Goal: Task Accomplishment & Management: Manage account settings

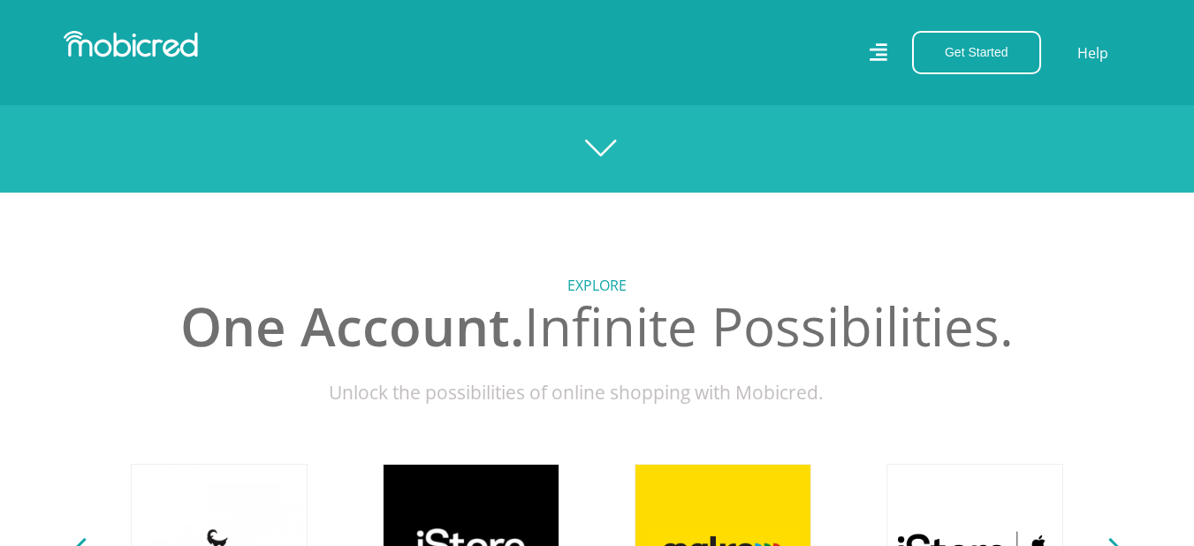
scroll to position [88, 0]
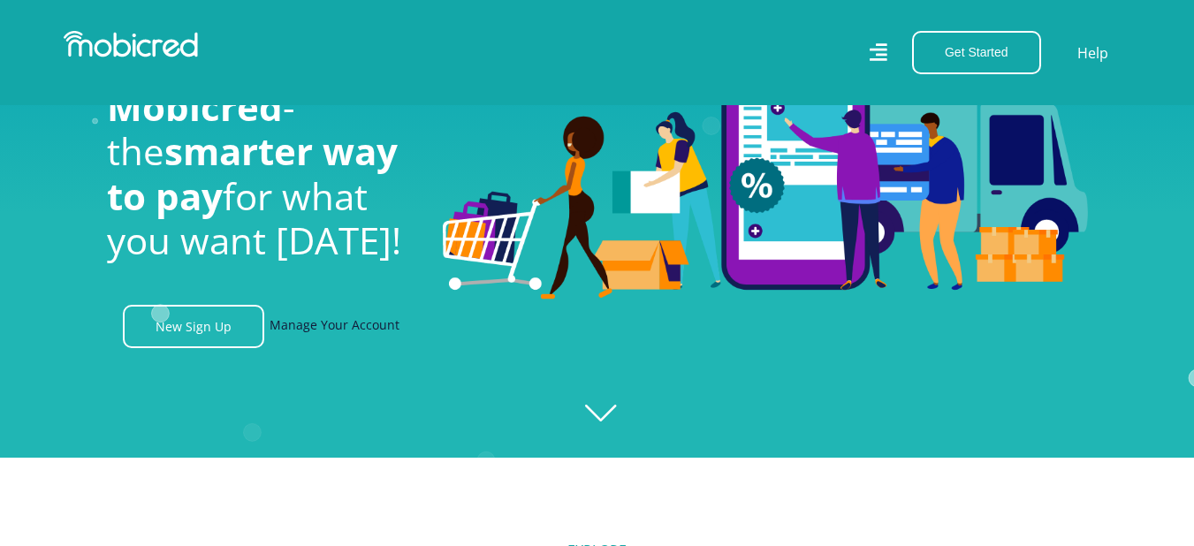
click at [322, 335] on link "Manage Your Account" at bounding box center [335, 326] width 130 height 43
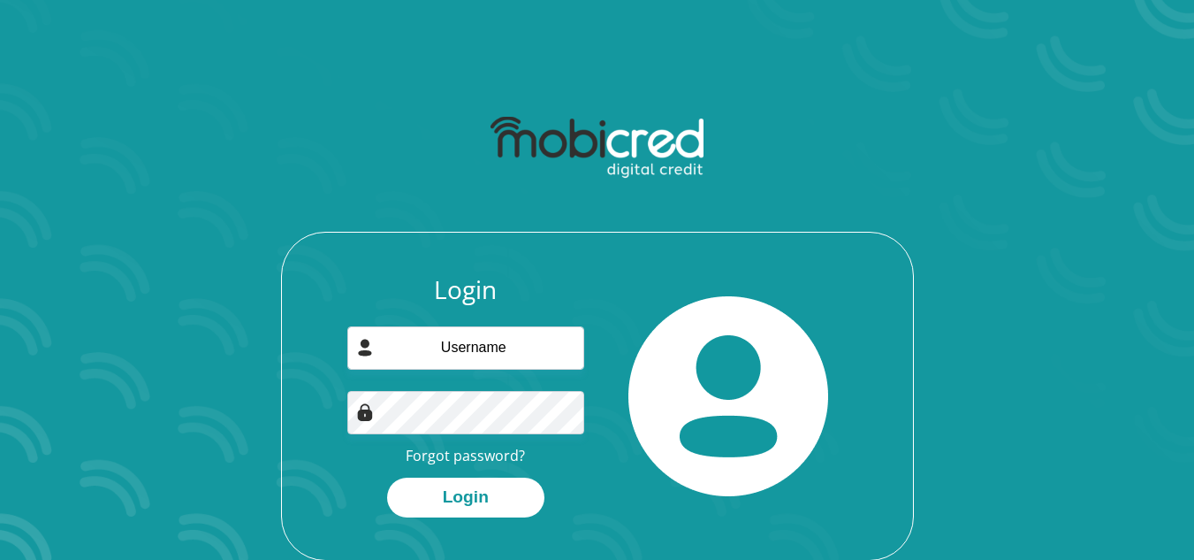
scroll to position [88, 0]
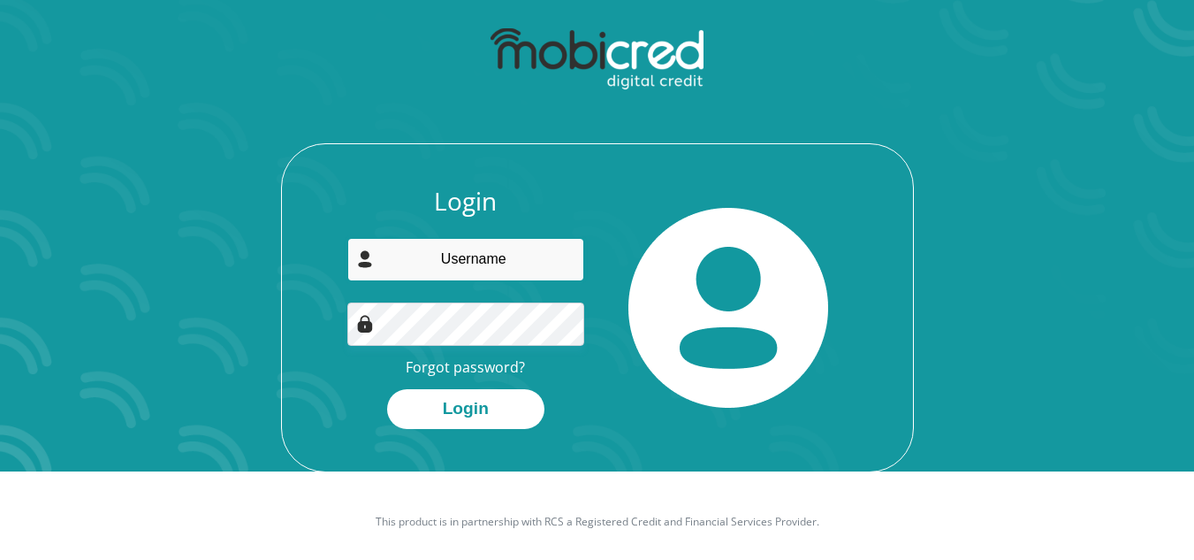
click at [493, 254] on input "email" at bounding box center [465, 259] width 237 height 43
click at [372, 377] on div "Login Forgot password? Login" at bounding box center [465, 308] width 263 height 242
click at [445, 366] on link "Forgot password?" at bounding box center [465, 366] width 119 height 19
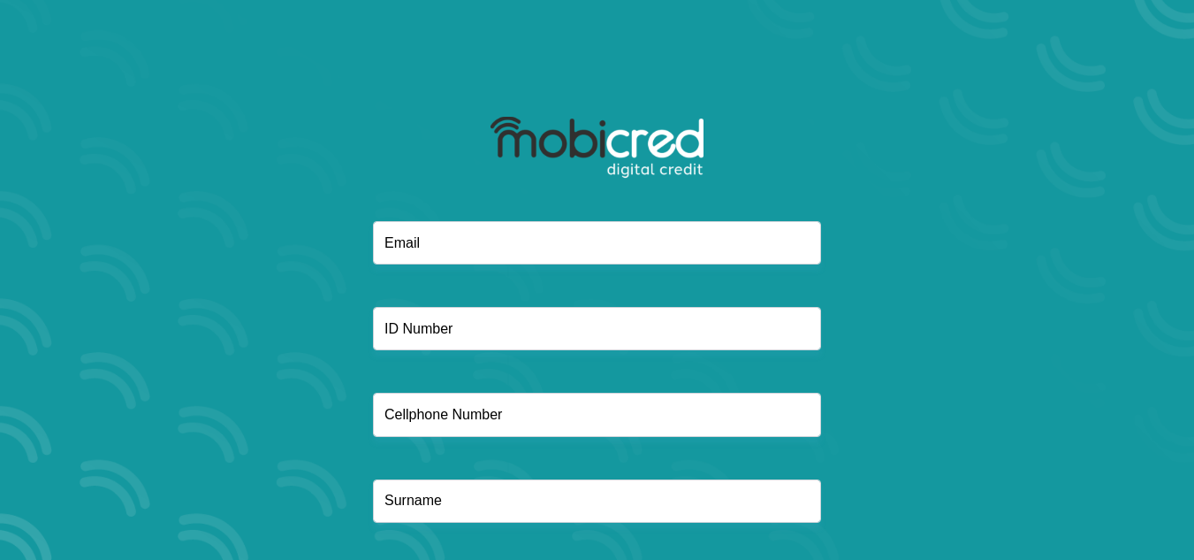
scroll to position [101, 0]
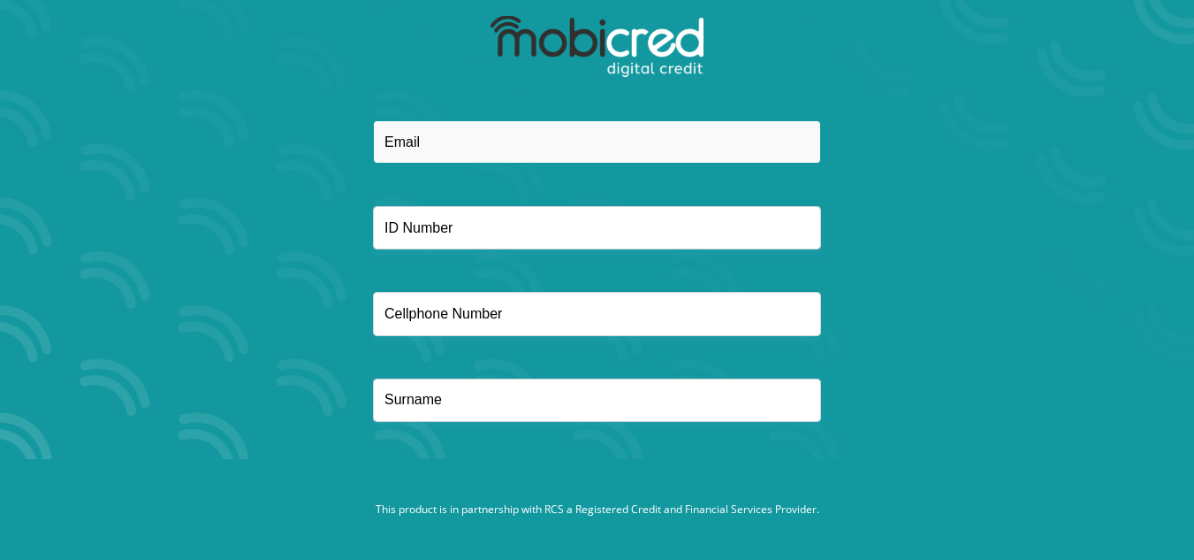
click at [438, 127] on input "email" at bounding box center [597, 141] width 448 height 43
type input "gerardjoseph27@gmail.com"
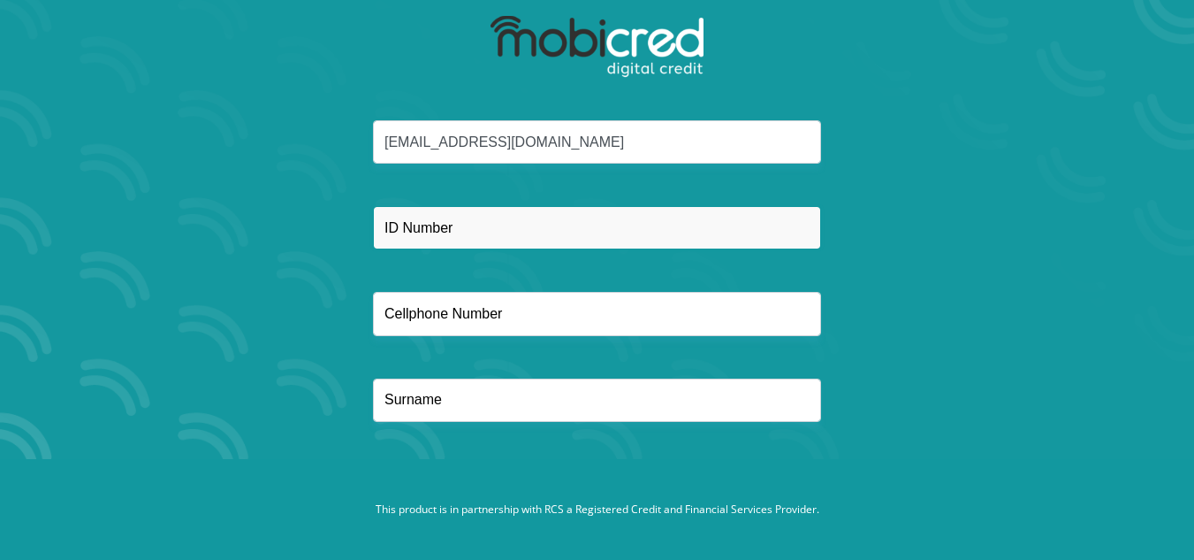
click at [473, 232] on input "text" at bounding box center [597, 227] width 448 height 43
type input "9703275073088"
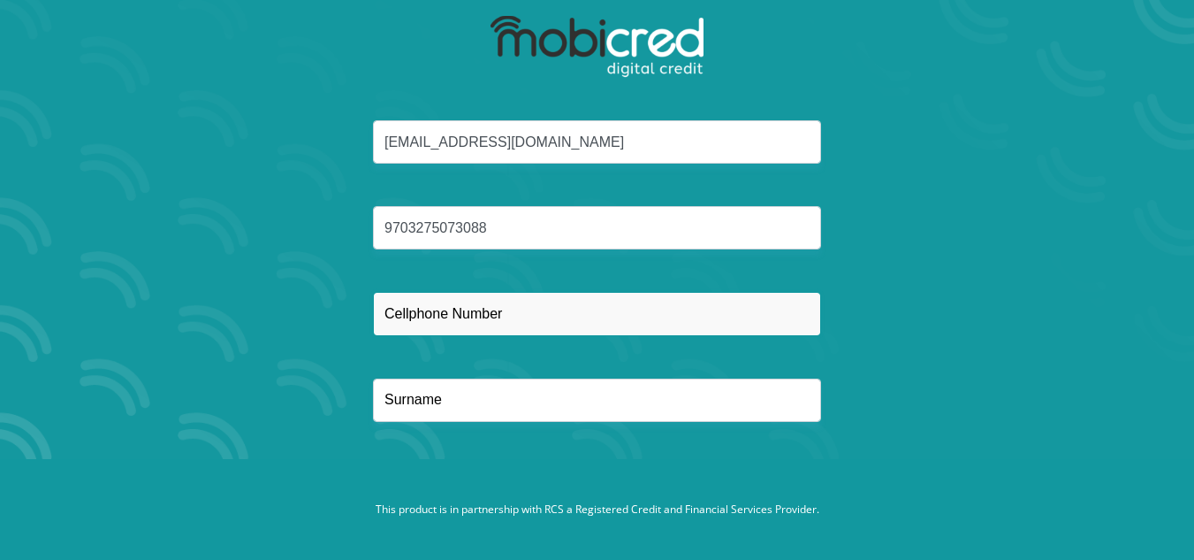
click at [453, 323] on input "text" at bounding box center [597, 313] width 448 height 43
type input "0716036901"
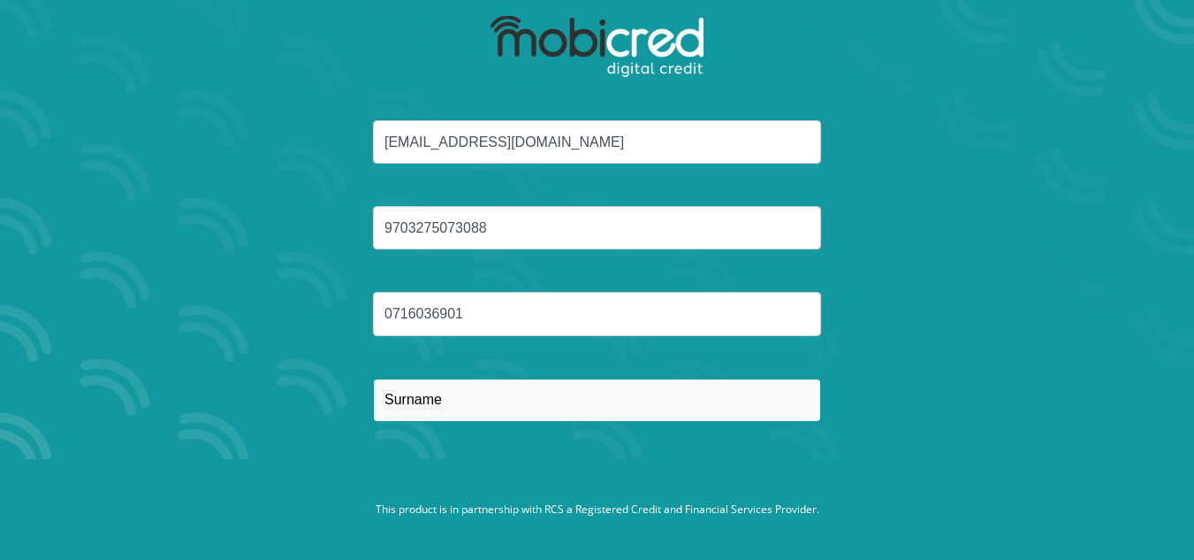
type input "Joseph"
drag, startPoint x: 453, startPoint y: 398, endPoint x: 301, endPoint y: 412, distance: 152.7
click at [301, 412] on div "gerardjoseph27@gmail.com 9703275073088 0716036901 Joseph" at bounding box center [597, 292] width 949 height 344
type input "Joseph"
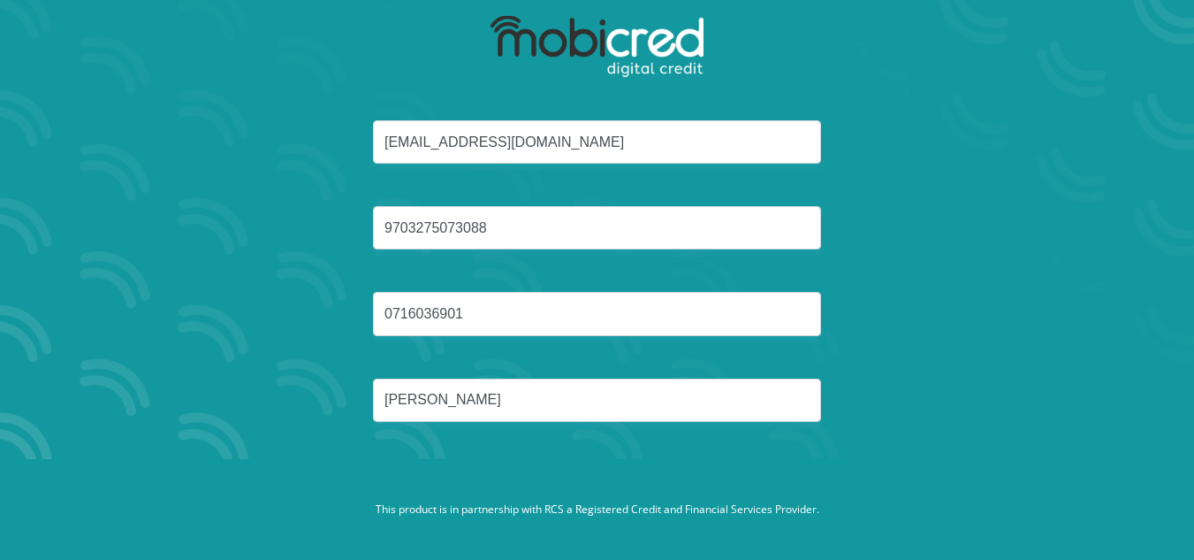
click at [292, 408] on div "gerardjoseph27@gmail.com 9703275073088 0716036901 Joseph" at bounding box center [597, 292] width 949 height 344
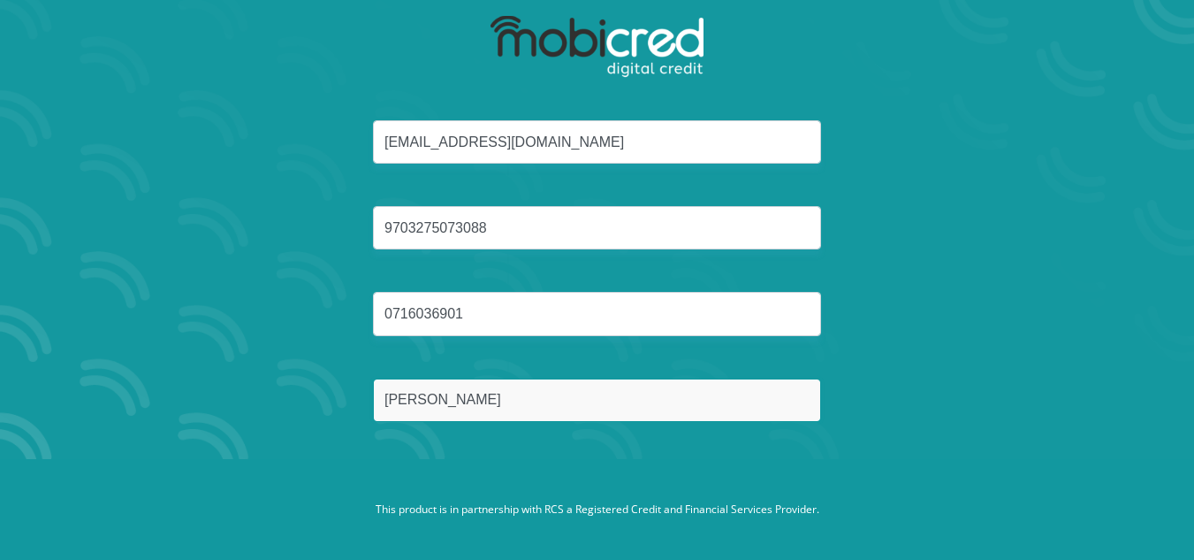
click at [522, 403] on input "Joseph" at bounding box center [597, 399] width 448 height 43
click at [440, 464] on button "Reset Password" at bounding box center [596, 484] width 313 height 40
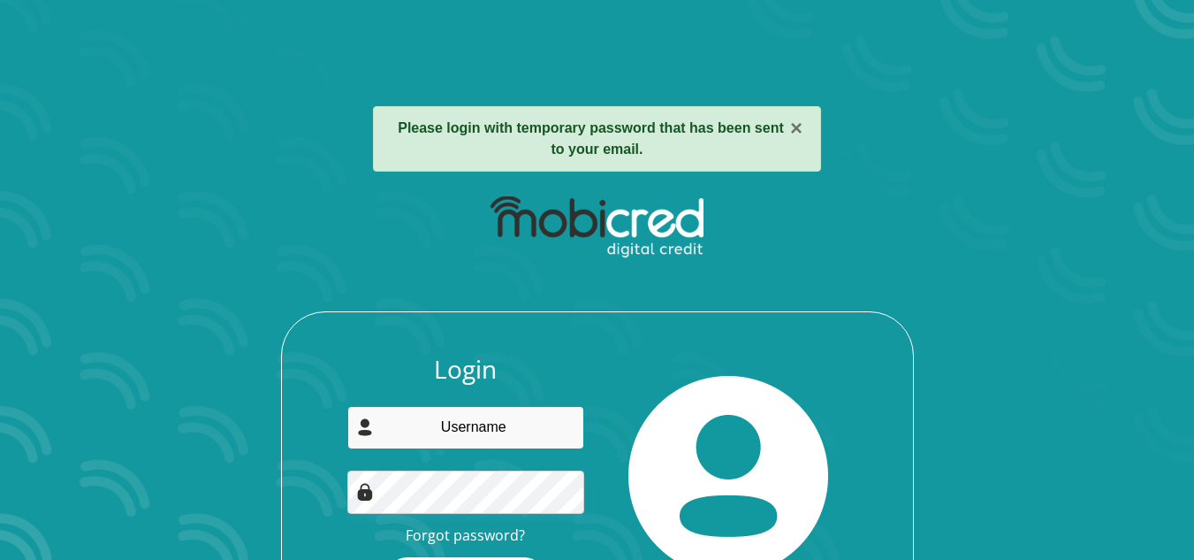
click at [447, 445] on input "email" at bounding box center [465, 427] width 237 height 43
type input "[EMAIL_ADDRESS][DOMAIN_NAME]"
click at [468, 430] on input "gerardjoseph27@gmail.com" at bounding box center [465, 427] width 237 height 43
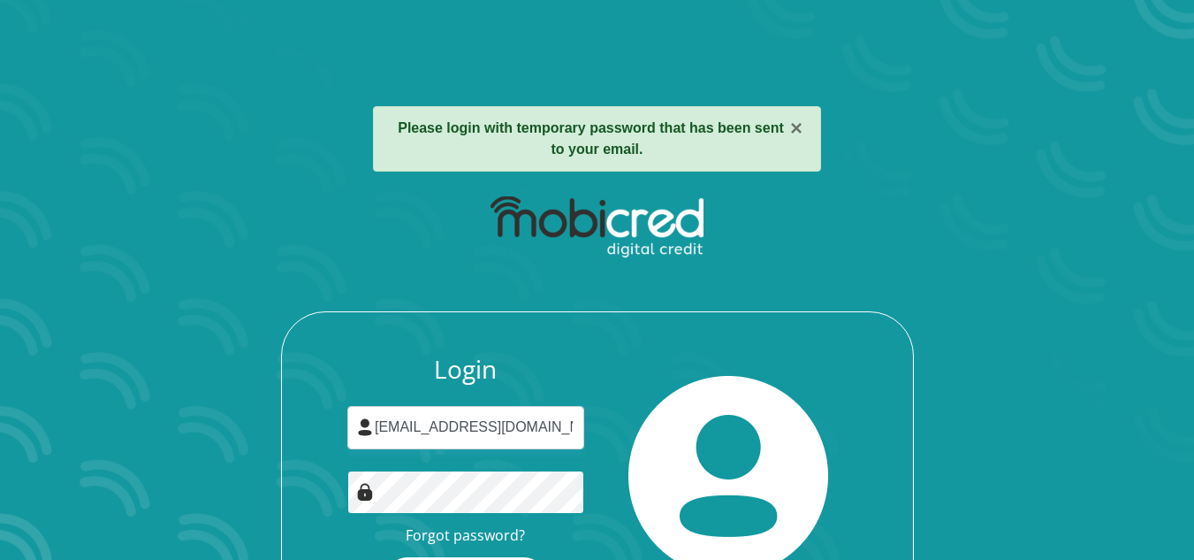
scroll to position [122, 0]
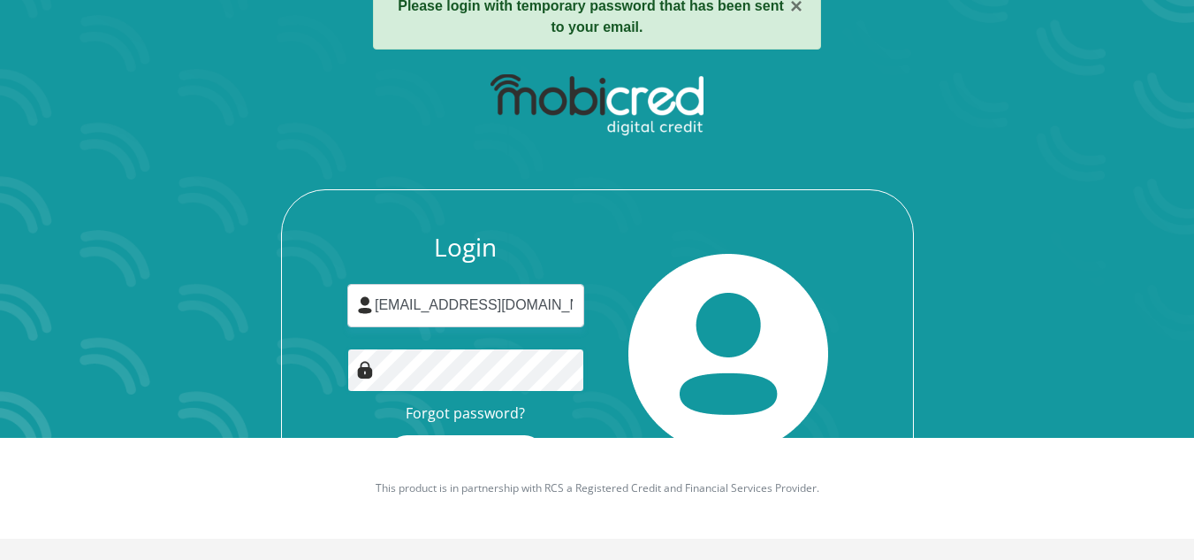
click at [387, 435] on button "Login" at bounding box center [465, 455] width 157 height 40
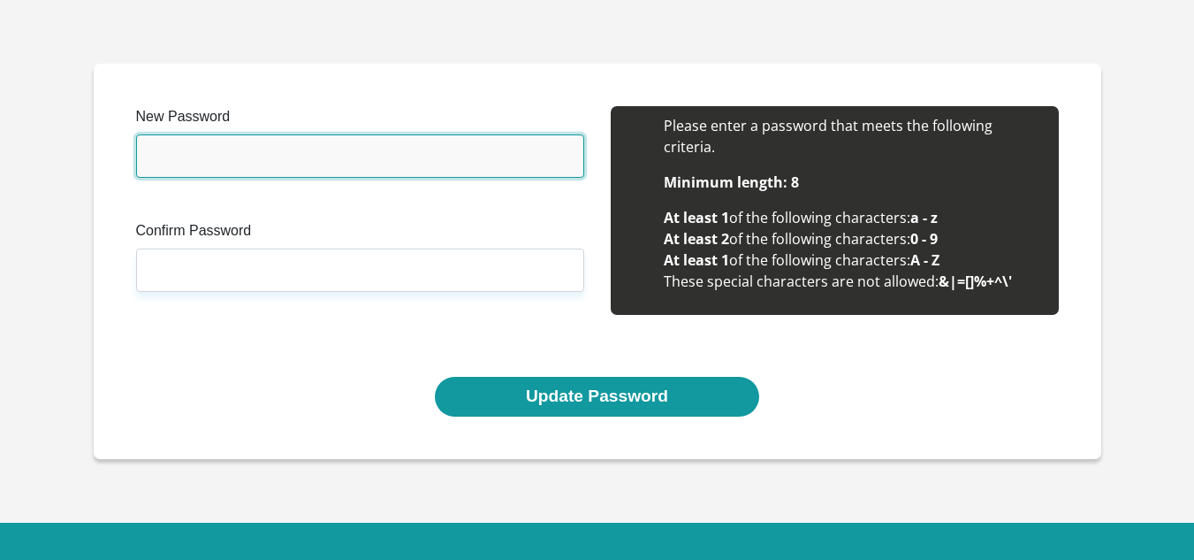
click at [171, 147] on input "New Password" at bounding box center [360, 155] width 448 height 43
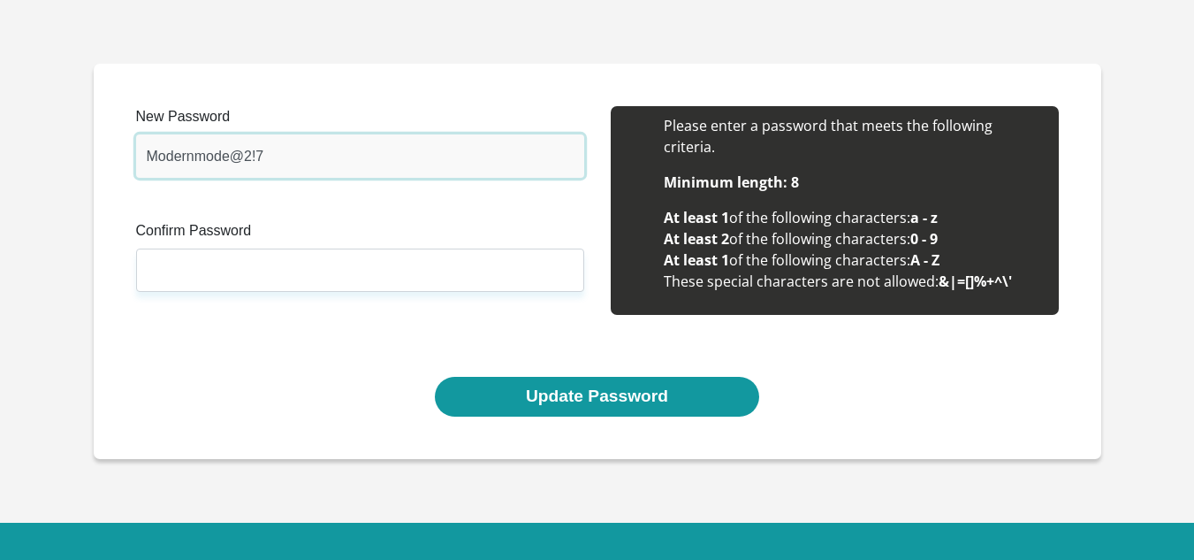
type input "Modernmode@2!7"
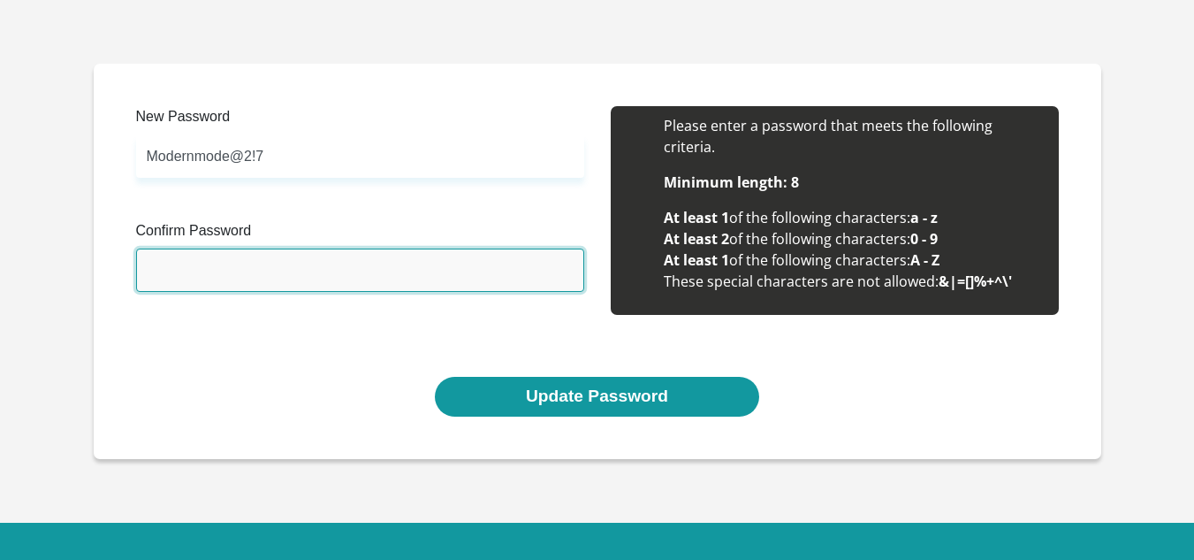
click at [217, 274] on input "Confirm Password" at bounding box center [360, 269] width 448 height 43
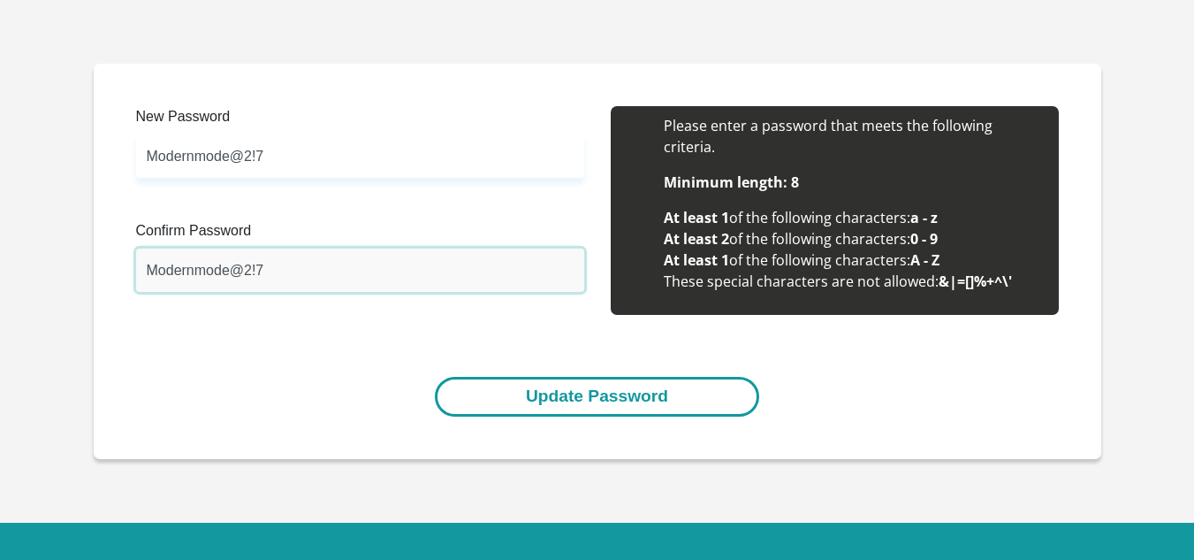
type input "Modernmode@2!7"
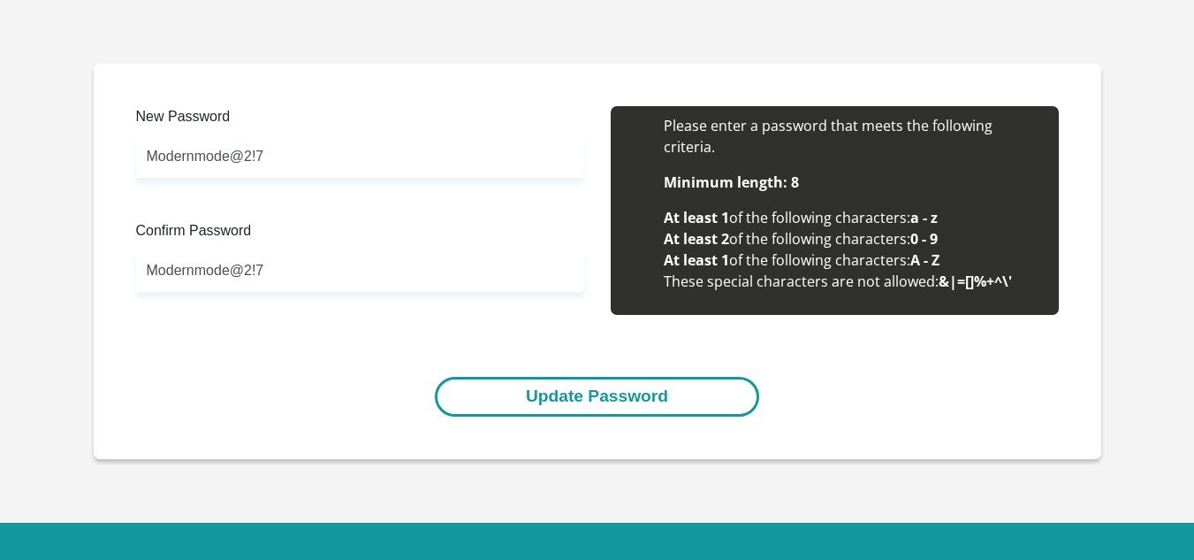
click at [570, 400] on button "Update Password" at bounding box center [597, 397] width 324 height 40
